Goal: Information Seeking & Learning: Learn about a topic

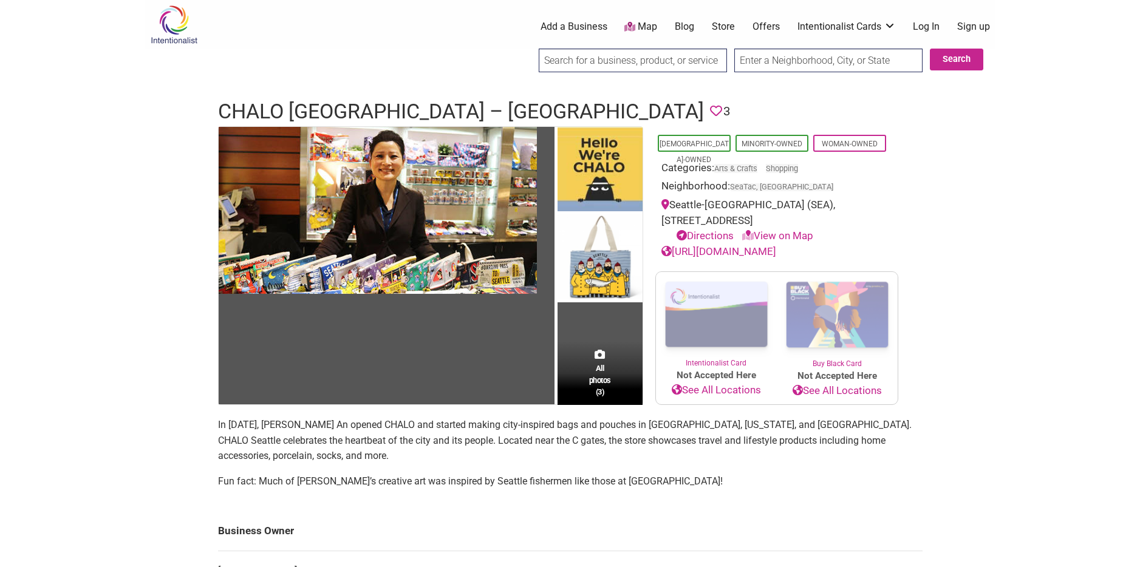
click at [603, 58] on input "search" at bounding box center [633, 61] width 188 height 24
type input "a"
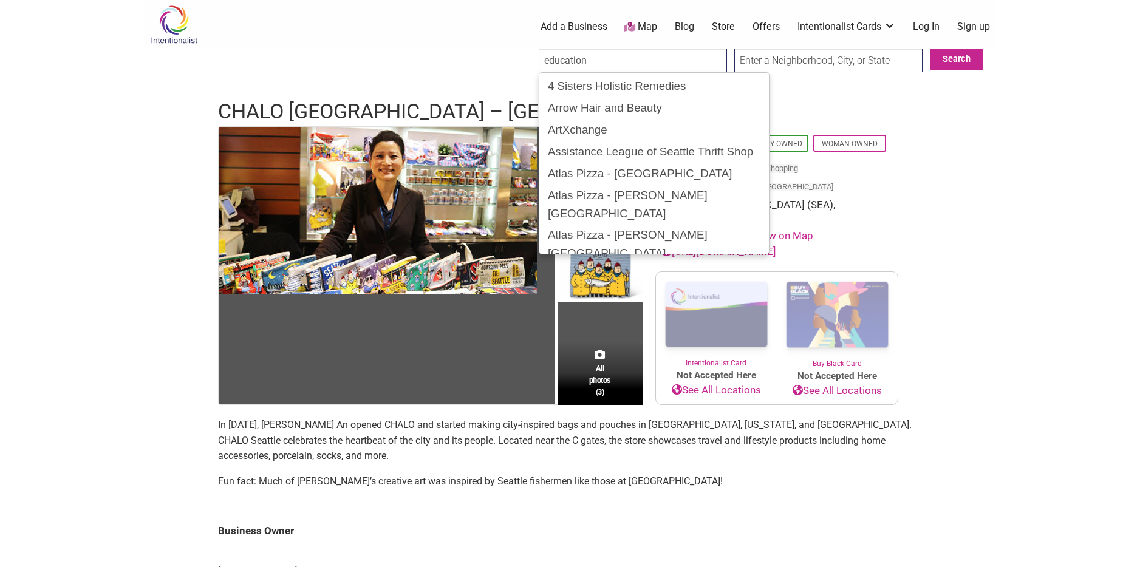
type input "education"
click at [527, 49] on input "Search" at bounding box center [550, 61] width 47 height 25
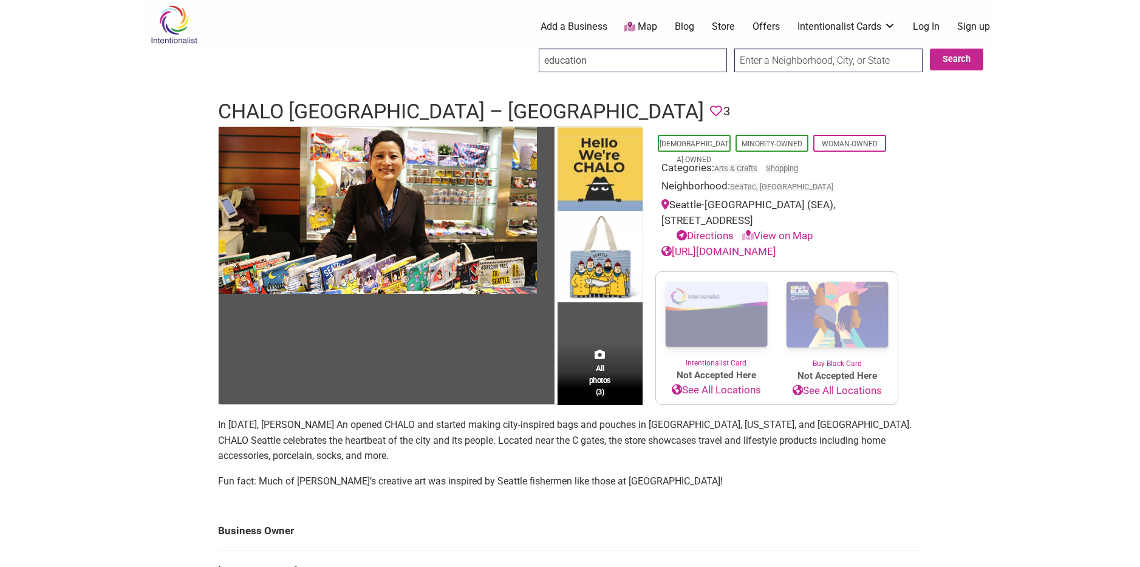
scroll to position [2, 0]
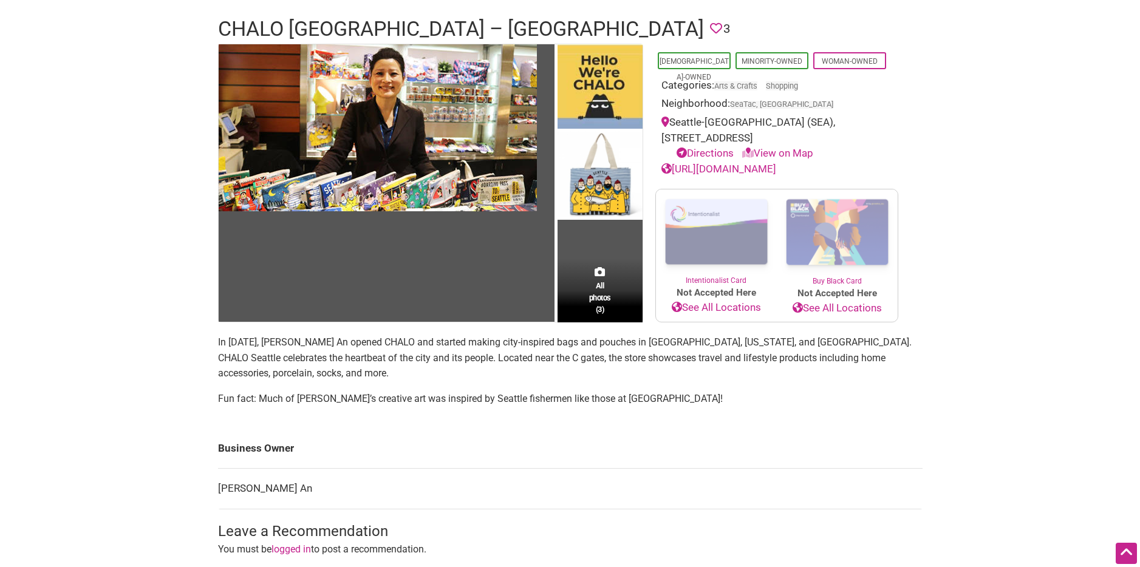
click at [555, 163] on td at bounding box center [388, 183] width 339 height 278
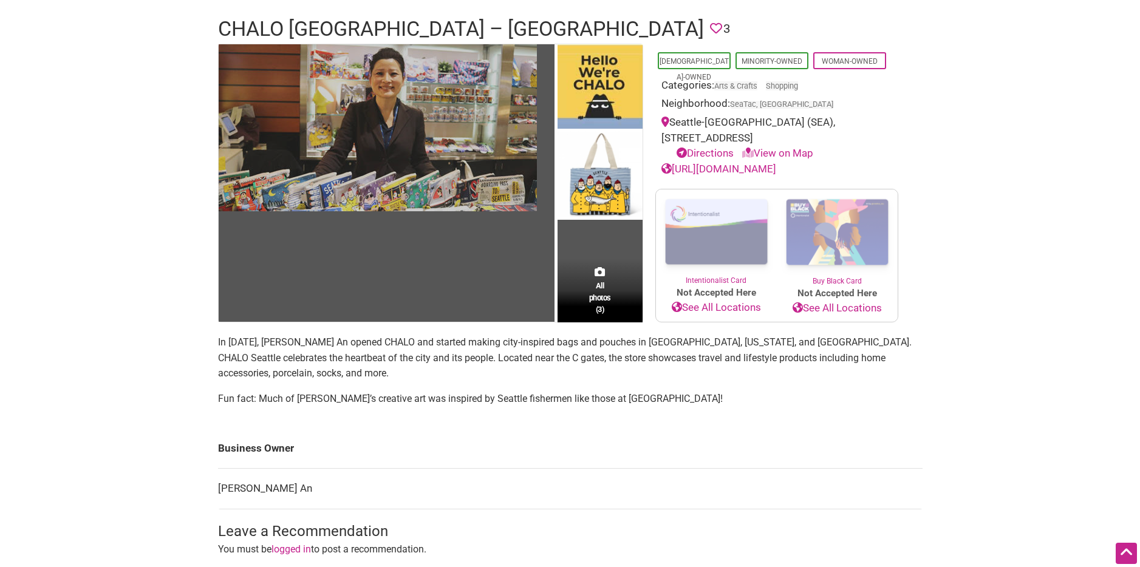
scroll to position [94, 0]
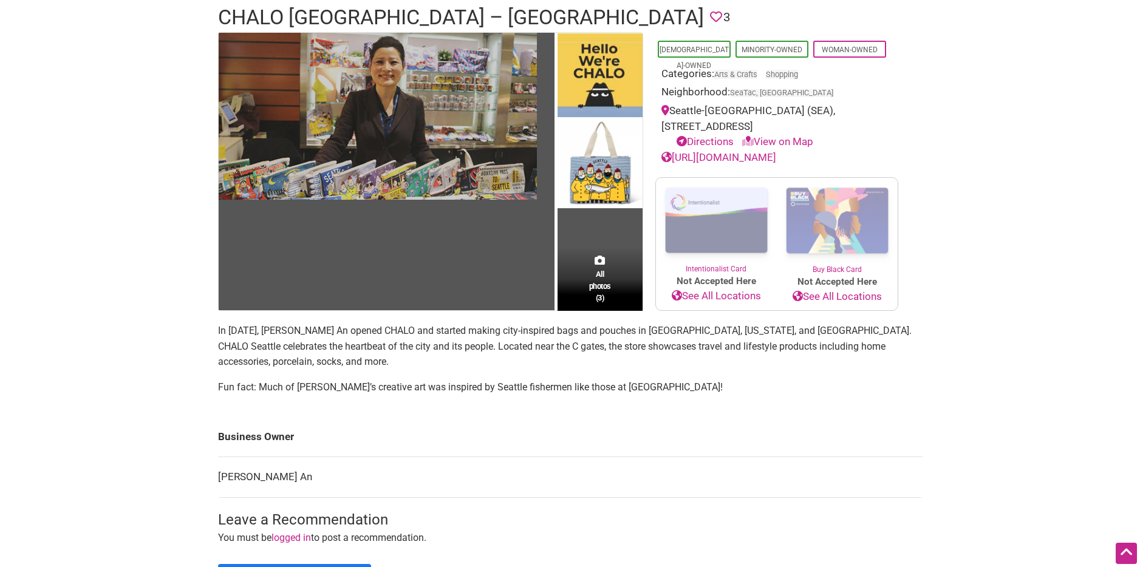
click at [529, 160] on img at bounding box center [378, 116] width 318 height 167
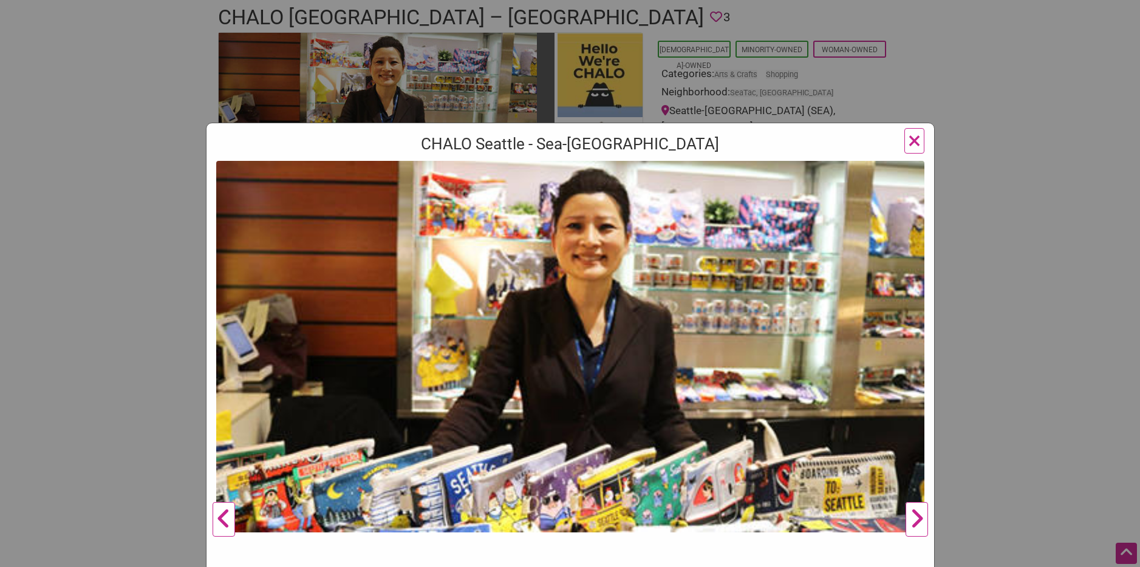
click at [917, 526] on button "Next" at bounding box center [916, 520] width 33 height 718
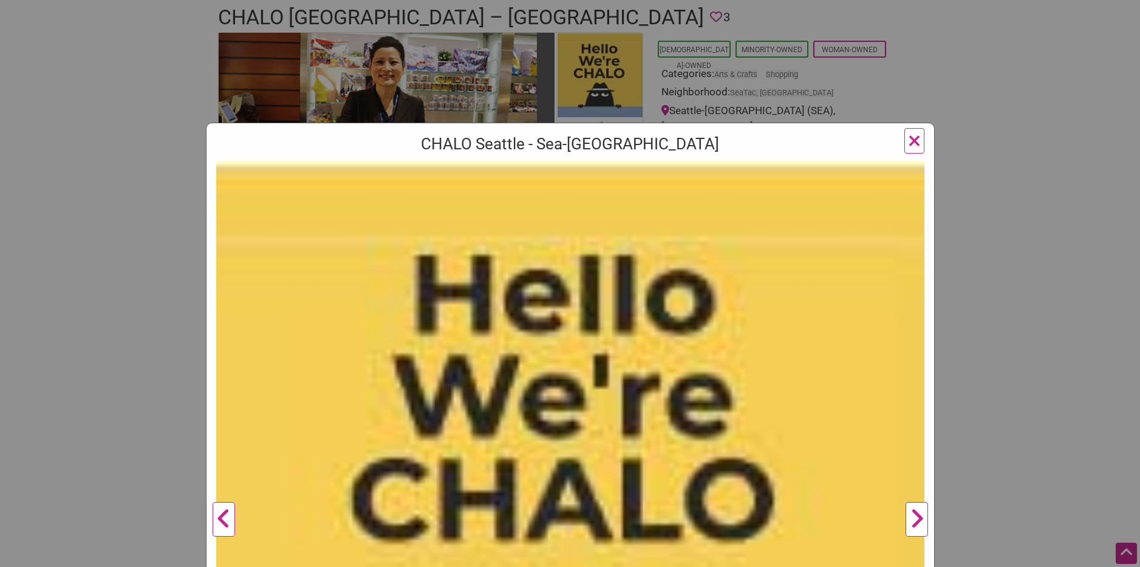
click at [917, 526] on button "Next" at bounding box center [916, 520] width 33 height 718
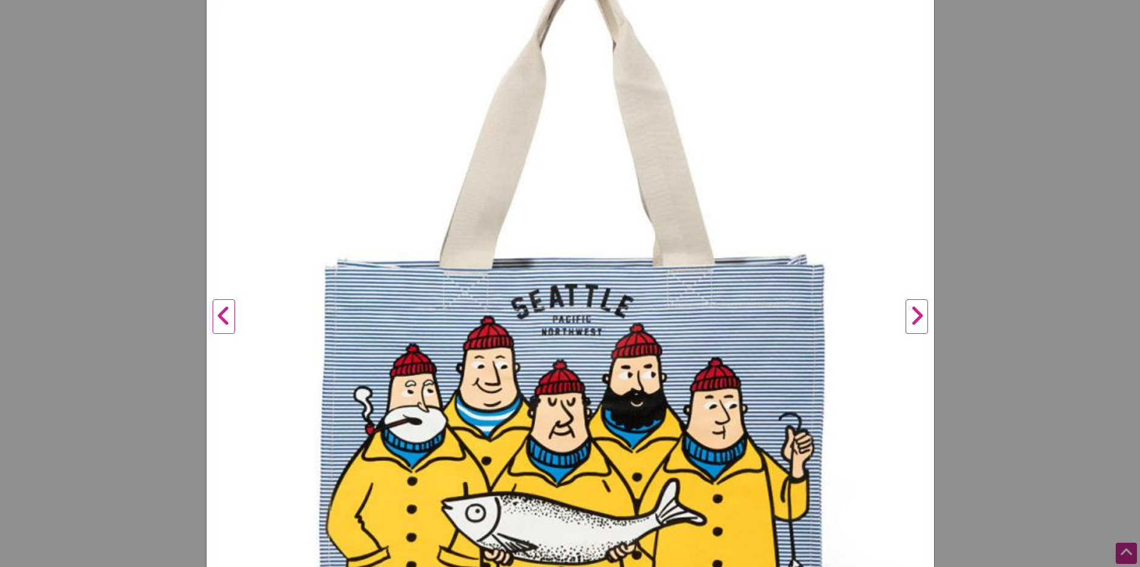
scroll to position [213, 0]
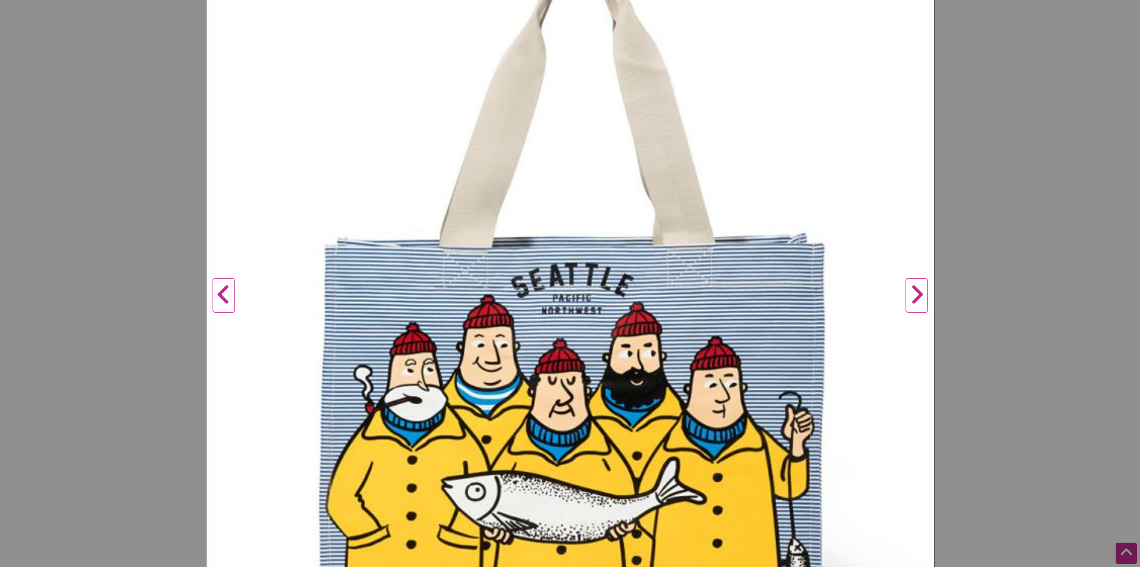
click at [916, 307] on button "Next" at bounding box center [916, 296] width 33 height 718
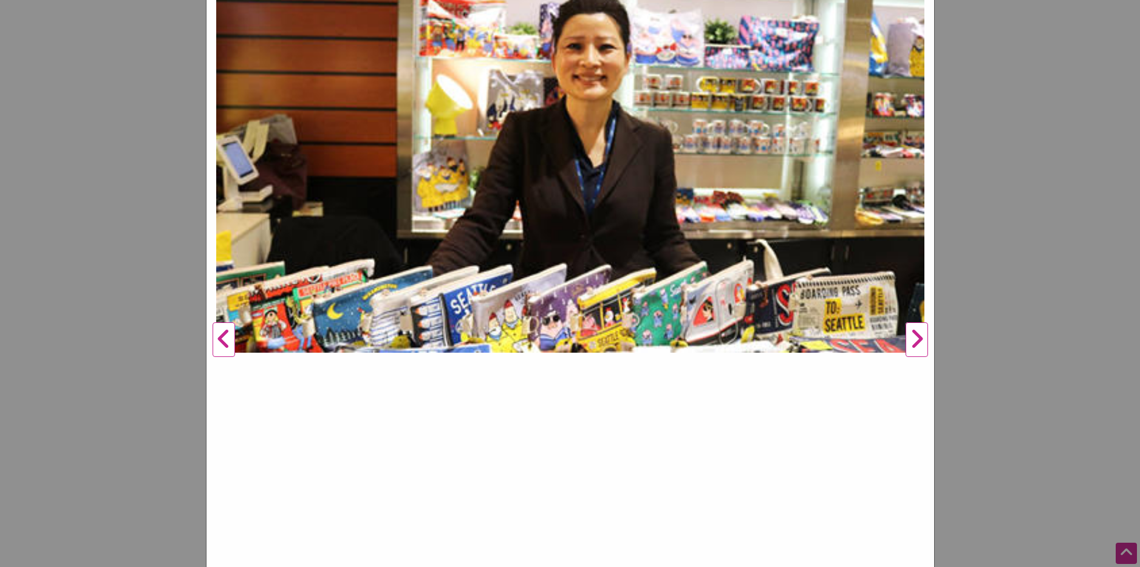
scroll to position [178, 0]
click at [919, 334] on button "Next" at bounding box center [916, 340] width 33 height 718
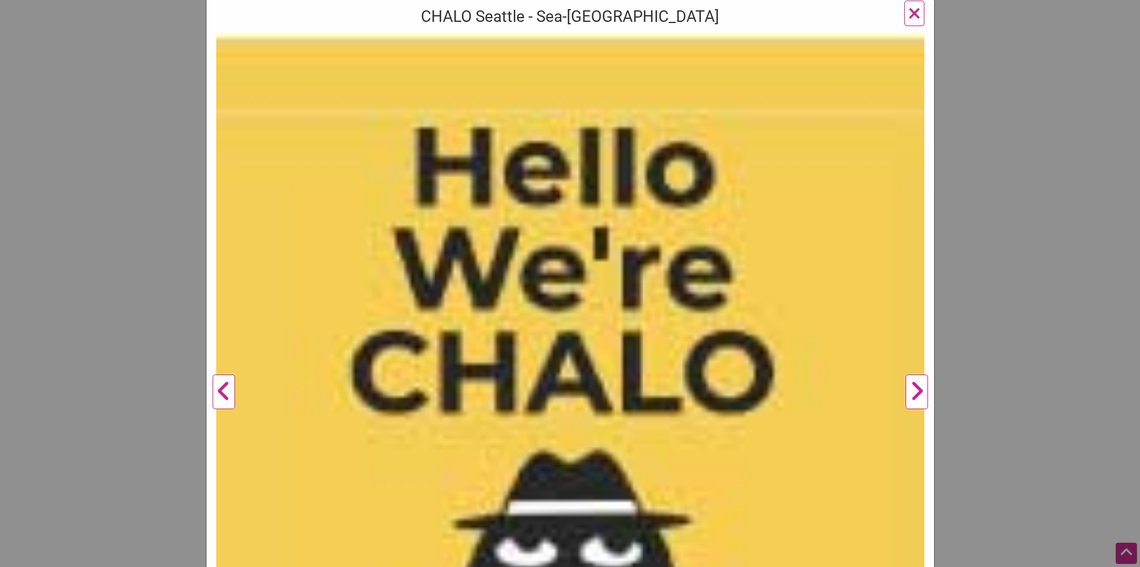
scroll to position [125, 0]
click at [911, 391] on button "Next" at bounding box center [916, 393] width 33 height 718
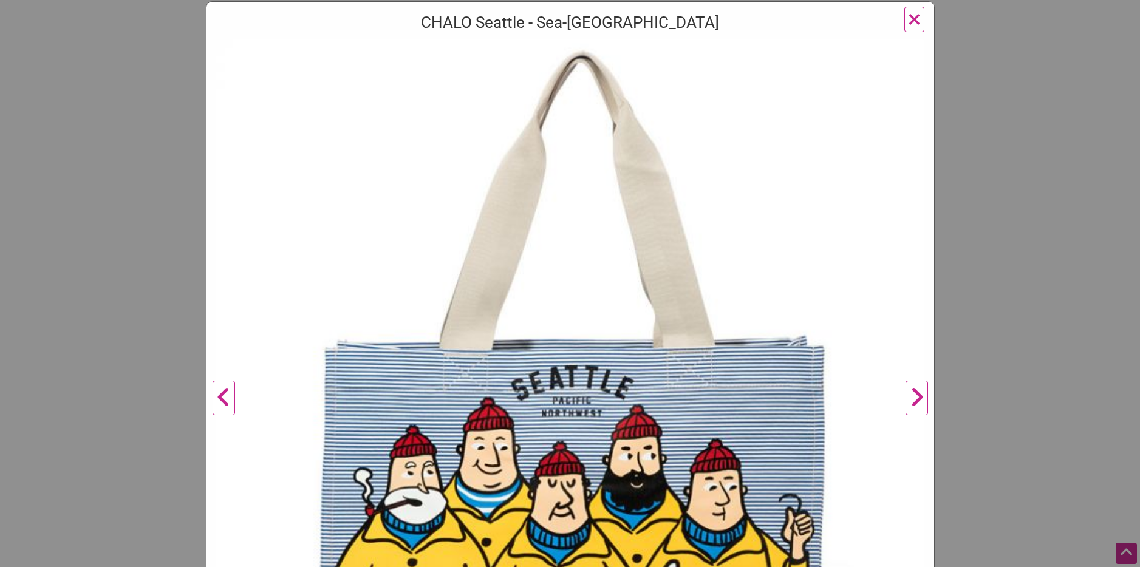
click at [917, 16] on span "×" at bounding box center [914, 19] width 13 height 29
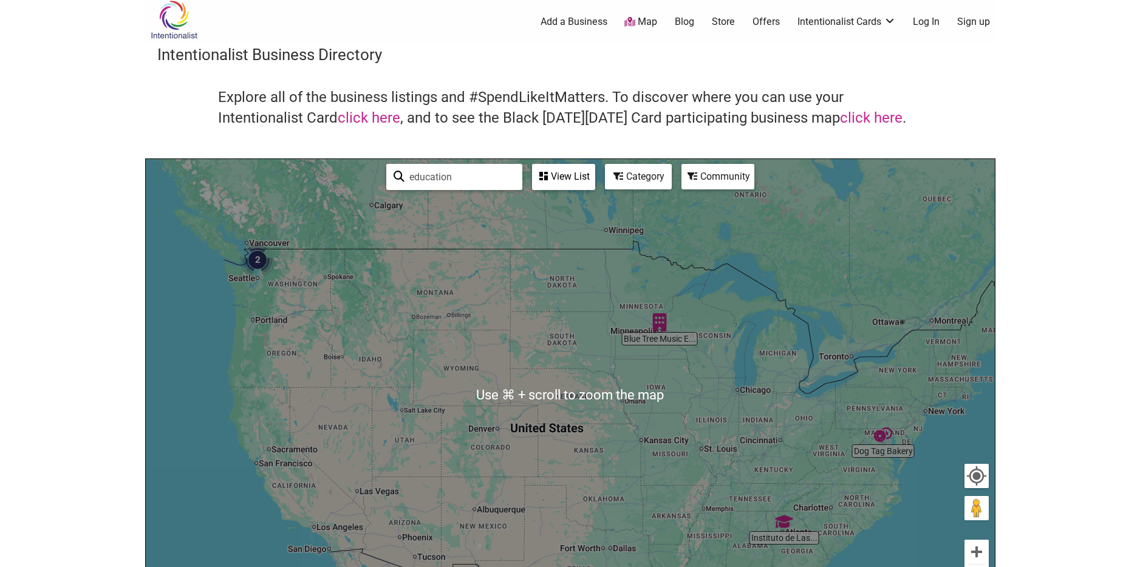
scroll to position [4, 0]
click at [657, 323] on img "Blue Tree Music Education" at bounding box center [660, 323] width 18 height 18
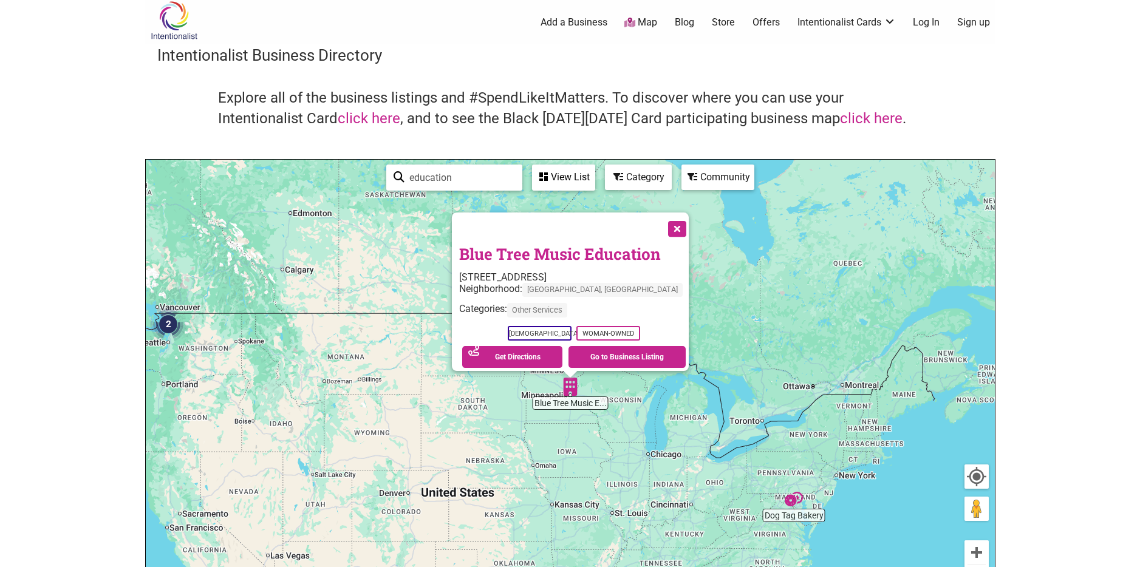
click at [164, 325] on img "2" at bounding box center [168, 324] width 36 height 36
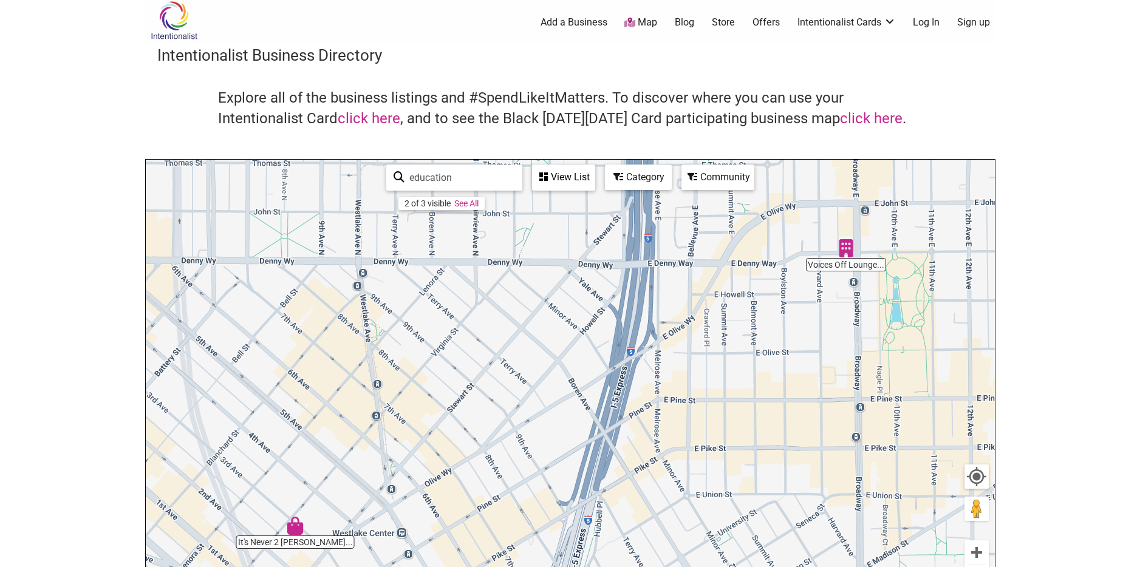
click at [849, 249] on img "Voices Off Lounge by Visually Speaking" at bounding box center [846, 248] width 18 height 18
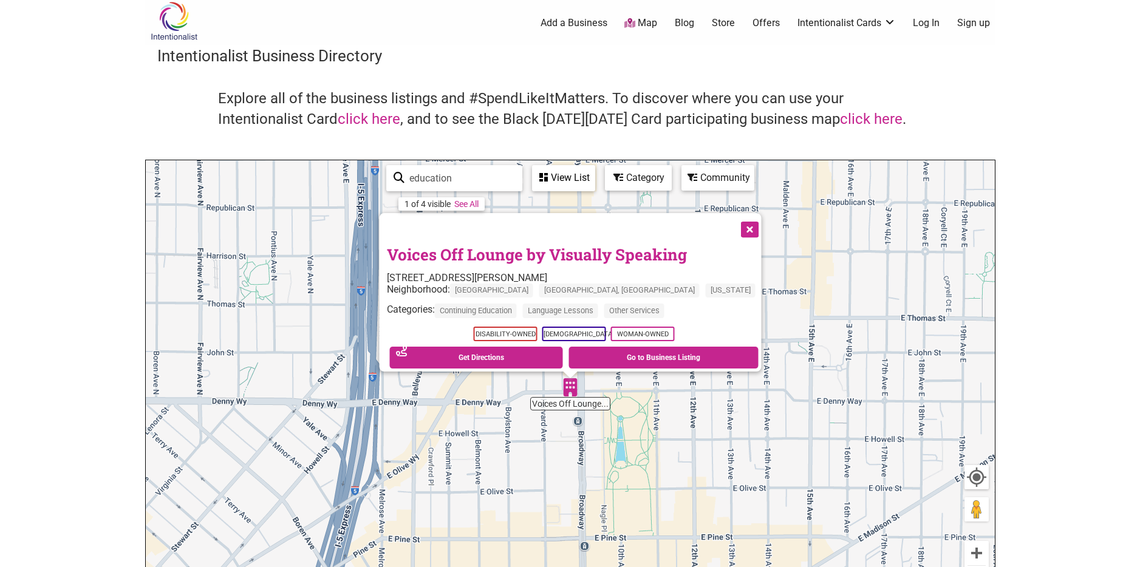
click at [733, 226] on button "Close" at bounding box center [748, 228] width 30 height 30
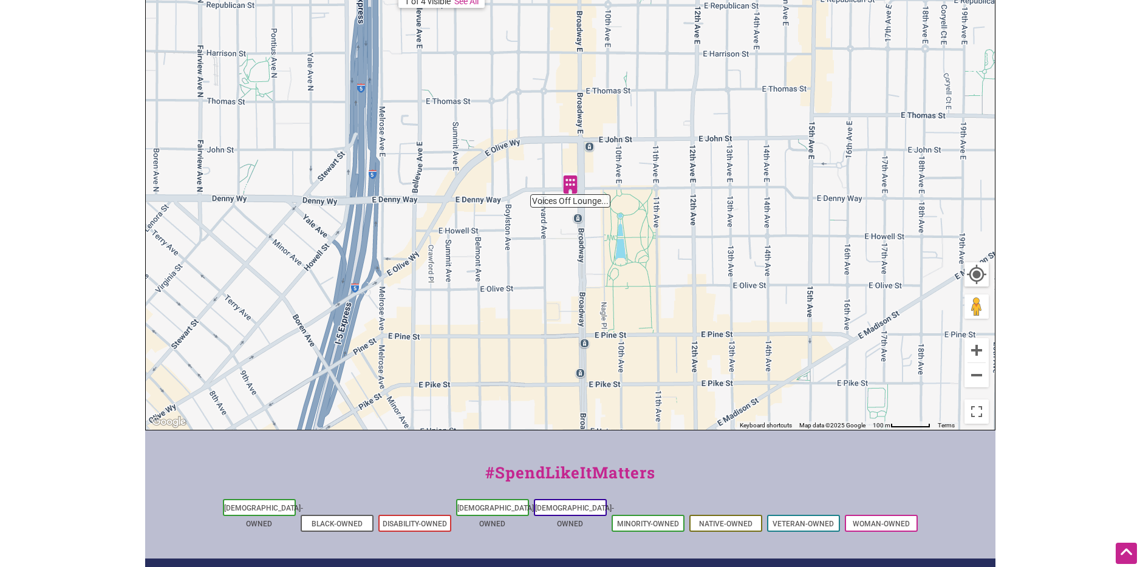
scroll to position [205, 0]
